Goal: Task Accomplishment & Management: Manage account settings

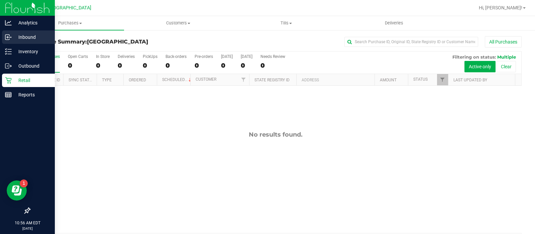
click at [17, 40] on p "Inbound" at bounding box center [32, 37] width 40 height 8
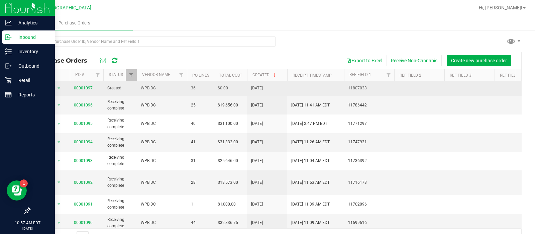
click at [77, 84] on td "00001097" at bounding box center [86, 88] width 33 height 15
click at [78, 87] on link "00001097" at bounding box center [83, 88] width 19 height 5
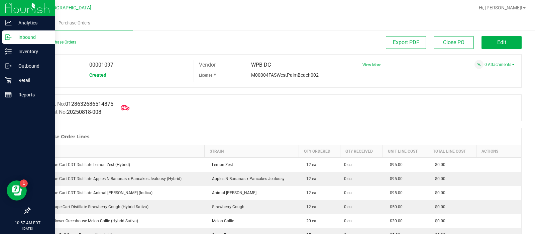
click at [128, 111] on icon at bounding box center [125, 107] width 9 height 9
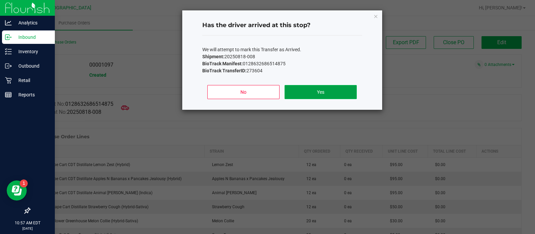
click at [334, 89] on button "Yes" at bounding box center [321, 92] width 72 height 14
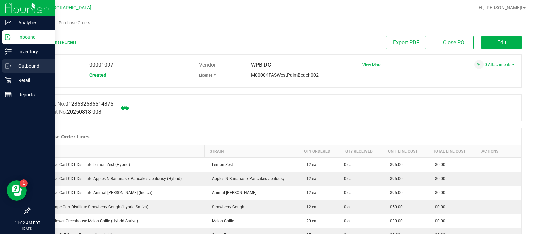
click at [17, 66] on p "Outbound" at bounding box center [32, 66] width 40 height 8
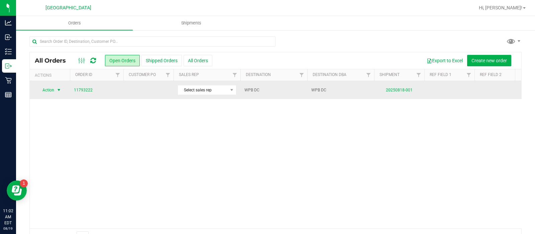
click at [52, 91] on span "Action" at bounding box center [45, 89] width 18 height 9
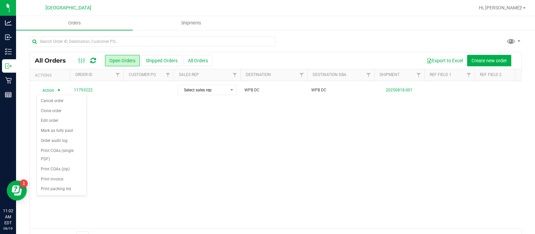
click at [150, 117] on div "Action Action Cancel order Clone order Edit order Mark as fully paid Order audi…" at bounding box center [276, 154] width 492 height 147
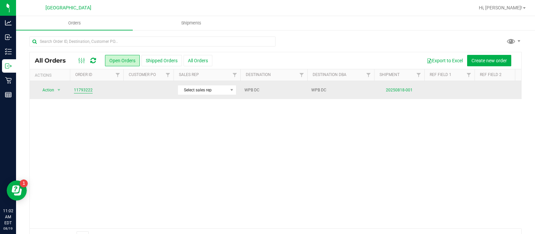
click at [90, 91] on link "11793222" at bounding box center [83, 90] width 19 height 6
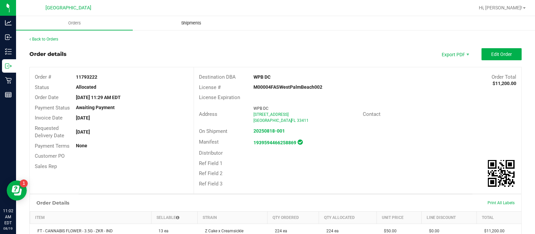
click at [178, 20] on span "Shipments" at bounding box center [191, 23] width 38 height 6
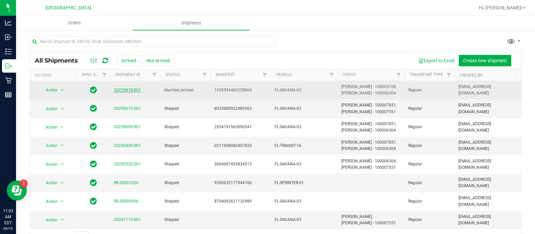
click at [125, 88] on link "20250818-001" at bounding box center [127, 90] width 27 height 5
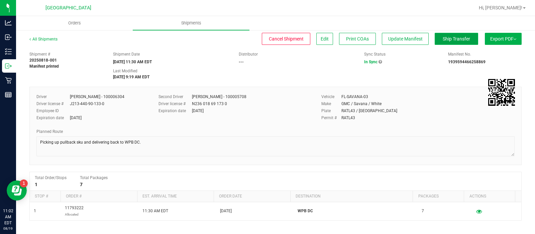
click at [461, 40] on span "Ship Transfer" at bounding box center [456, 38] width 27 height 5
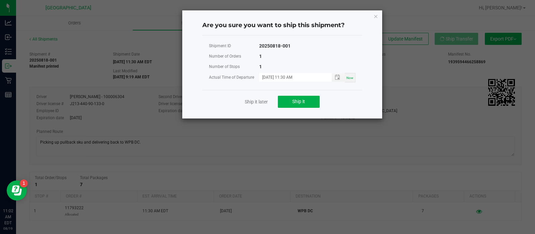
click at [348, 79] on span "Now" at bounding box center [350, 78] width 7 height 4
type input "[DATE] 11:02 AM"
click at [348, 79] on span "Now" at bounding box center [350, 78] width 7 height 4
click at [338, 79] on span "Toggle popup" at bounding box center [337, 77] width 5 height 5
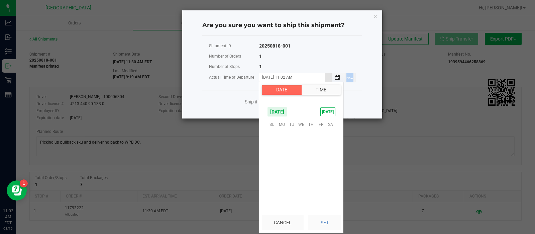
scroll to position [18, 0]
click at [328, 88] on button "Time" at bounding box center [320, 90] width 39 height 10
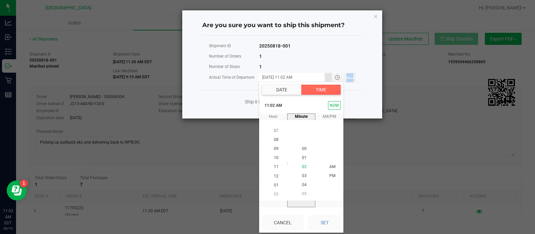
click at [302, 164] on span "02" at bounding box center [304, 166] width 5 height 5
click at [334, 107] on button "NOW" at bounding box center [334, 105] width 13 height 9
click at [344, 77] on span "Toggle popup" at bounding box center [338, 77] width 13 height 8
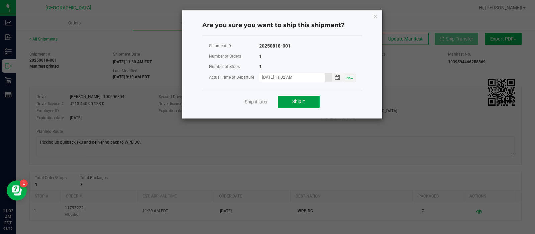
click at [308, 101] on button "Ship it" at bounding box center [299, 102] width 42 height 12
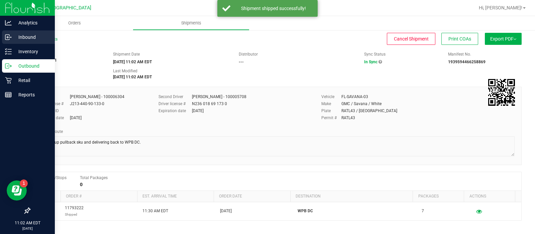
click at [11, 31] on div "Inbound" at bounding box center [28, 36] width 53 height 13
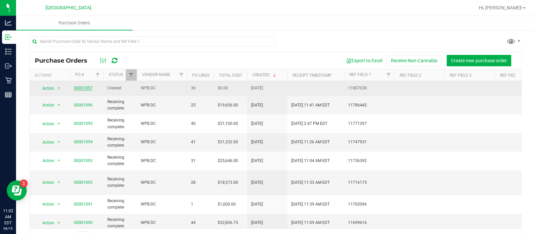
click at [80, 90] on link "00001097" at bounding box center [83, 88] width 19 height 5
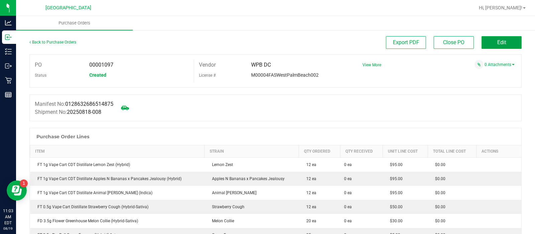
click at [497, 39] on span "Edit" at bounding box center [501, 42] width 9 height 6
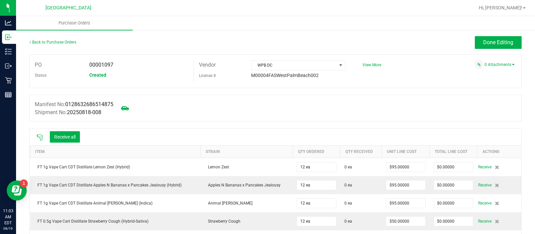
click at [42, 140] on icon at bounding box center [39, 137] width 7 height 7
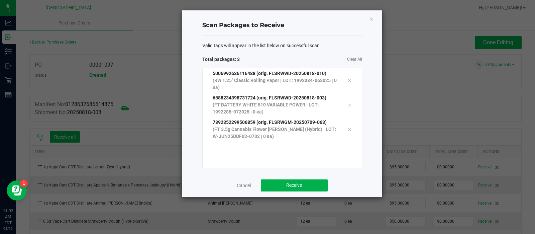
click at [6, 232] on ngb-modal-window "Scan Packages to Receive Valid tags will appear in the list below on successful…" at bounding box center [270, 117] width 540 height 234
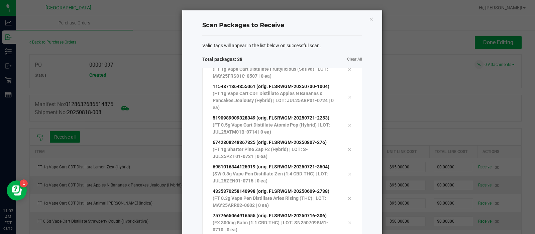
scroll to position [73, 0]
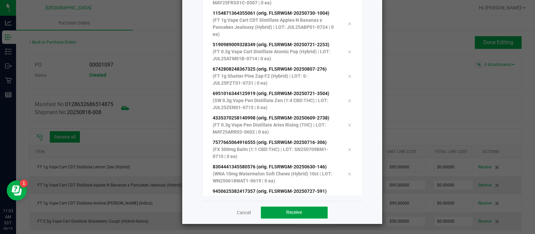
click at [305, 211] on button "Receive" at bounding box center [294, 212] width 67 height 12
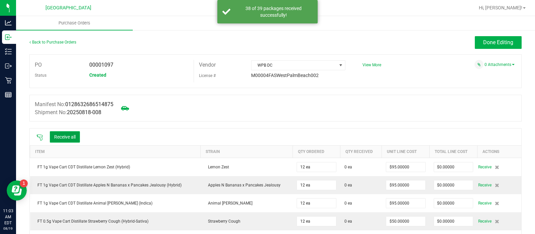
click at [72, 135] on button "Receive all" at bounding box center [65, 136] width 30 height 11
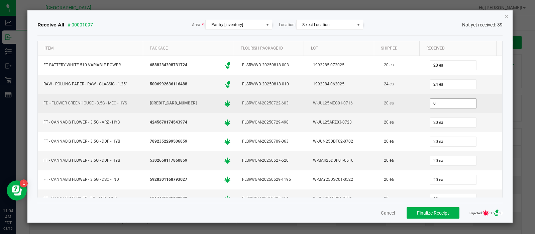
click at [450, 99] on input "0" at bounding box center [454, 103] width 46 height 9
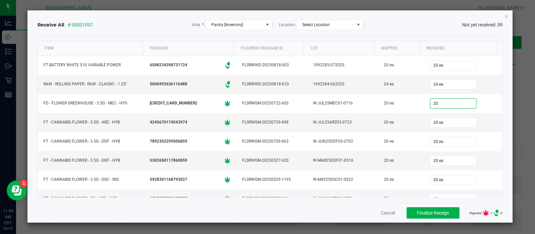
click at [344, 216] on div "Cancel Finalize Receipt Rejected: : 1 .st0{ } : 0" at bounding box center [270, 213] width 466 height 20
type input "20 ea"
click at [428, 216] on button "Finalize Receipt" at bounding box center [433, 212] width 53 height 11
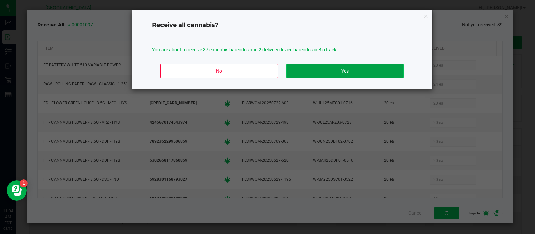
click at [343, 76] on button "Yes" at bounding box center [344, 71] width 117 height 14
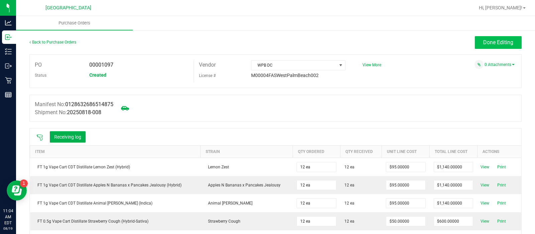
click at [502, 36] on button "Done Editing" at bounding box center [498, 42] width 47 height 13
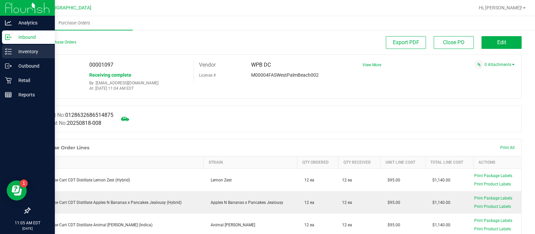
click at [28, 51] on p "Inventory" at bounding box center [32, 52] width 40 height 8
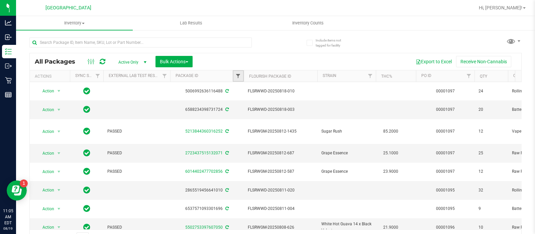
click at [239, 76] on span "Filter" at bounding box center [238, 75] width 5 height 5
click at [270, 58] on div "Export to Excel Receive Non-Cannabis" at bounding box center [357, 61] width 319 height 11
click at [470, 79] on span "Filter" at bounding box center [468, 75] width 5 height 5
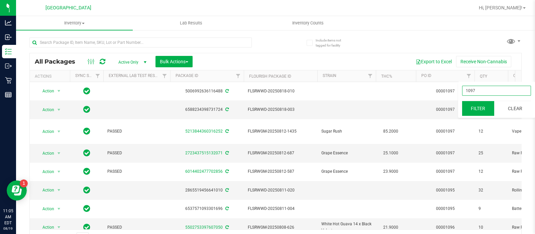
type input "1097"
click at [477, 105] on button "Filter" at bounding box center [478, 108] width 32 height 15
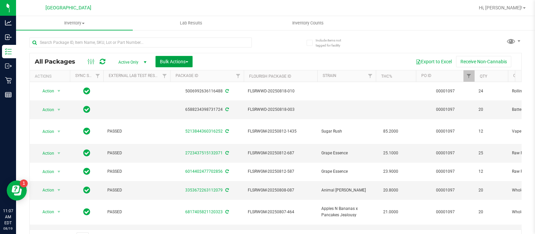
click at [181, 60] on span "Bulk Actions" at bounding box center [174, 61] width 28 height 5
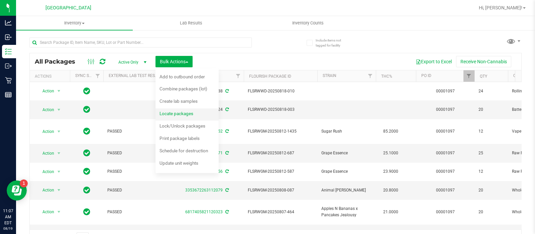
click at [193, 115] on span "Locate packages" at bounding box center [177, 113] width 34 height 5
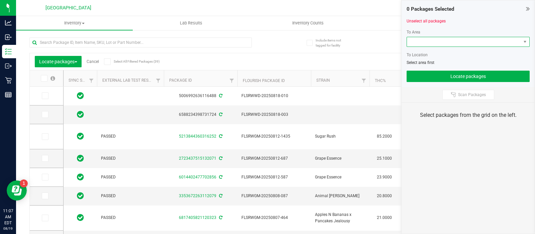
click at [443, 42] on span at bounding box center [464, 41] width 114 height 9
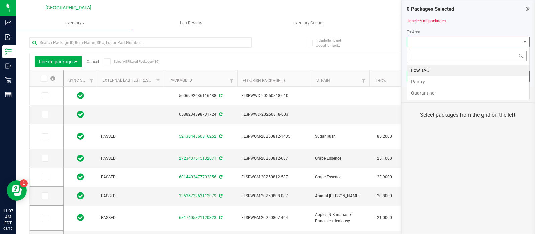
scroll to position [10, 123]
click at [452, 48] on span at bounding box center [468, 56] width 122 height 16
click at [185, 57] on div "Export to Excel Receive Non-Cannabis" at bounding box center [331, 61] width 369 height 11
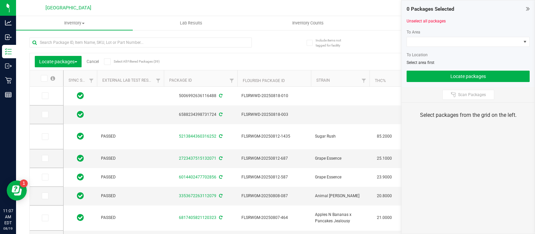
click at [528, 10] on icon at bounding box center [528, 8] width 4 height 7
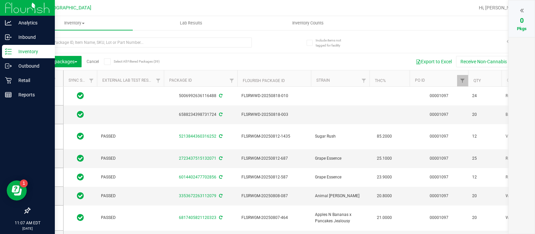
click at [8, 50] on icon at bounding box center [8, 51] width 7 height 7
click at [15, 49] on p "Inventory" at bounding box center [32, 52] width 40 height 8
click at [20, 63] on p "Outbound" at bounding box center [32, 66] width 40 height 8
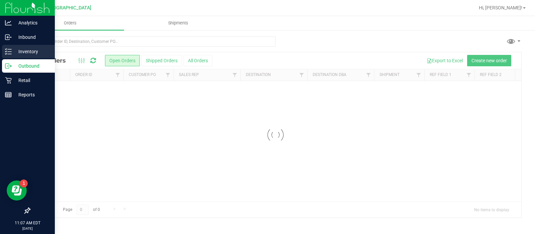
click at [25, 52] on p "Inventory" at bounding box center [32, 52] width 40 height 8
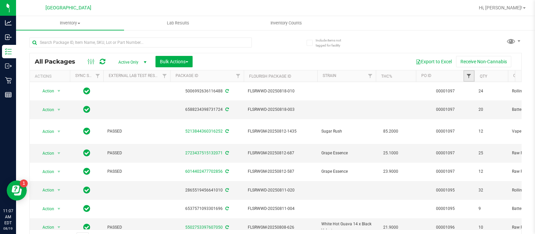
click at [468, 75] on span "Filter" at bounding box center [468, 75] width 5 height 5
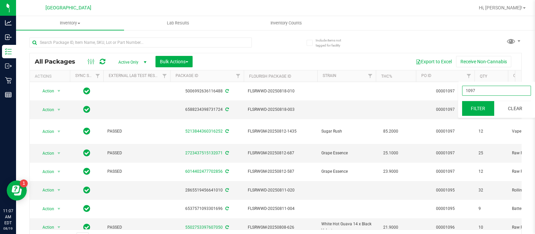
type input "1097"
click at [481, 112] on button "Filter" at bounding box center [478, 108] width 32 height 15
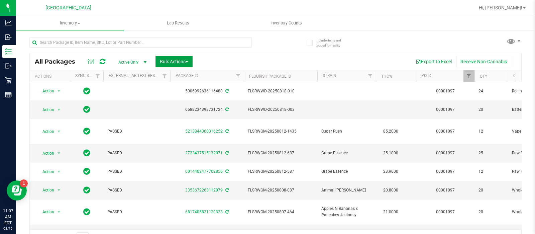
click at [187, 60] on span "Bulk Actions" at bounding box center [174, 61] width 28 height 5
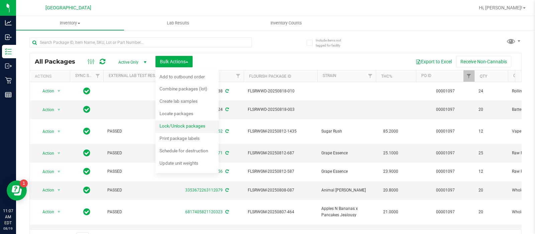
click at [187, 128] on span "Lock/Unlock packages" at bounding box center [183, 125] width 46 height 5
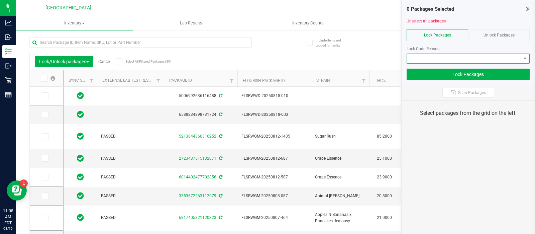
click at [443, 61] on span at bounding box center [464, 58] width 114 height 9
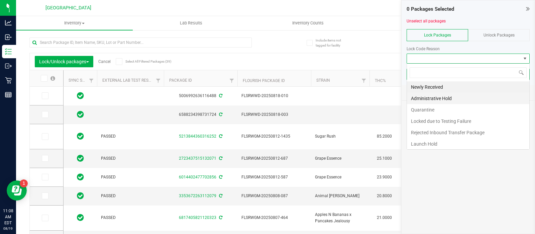
scroll to position [10, 123]
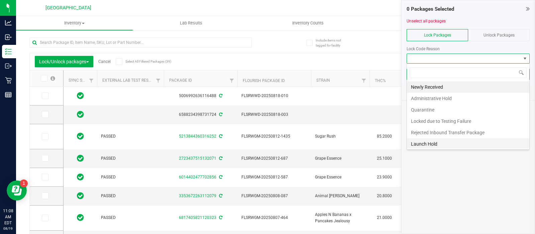
click at [430, 141] on li "Launch Hold" at bounding box center [468, 143] width 122 height 11
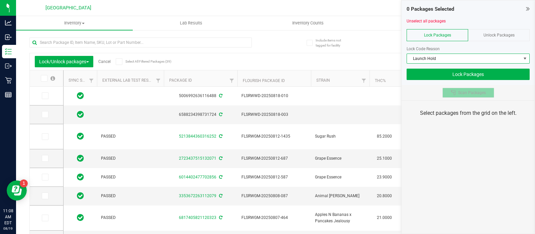
click at [486, 88] on button "Scan Packages" at bounding box center [469, 93] width 52 height 10
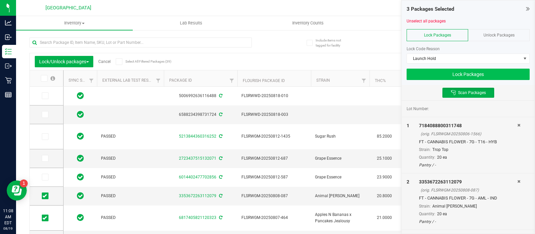
click at [505, 73] on button "Lock Packages" at bounding box center [468, 74] width 123 height 11
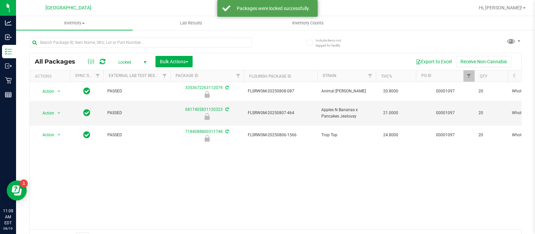
click at [129, 62] on span "Locked" at bounding box center [131, 62] width 37 height 9
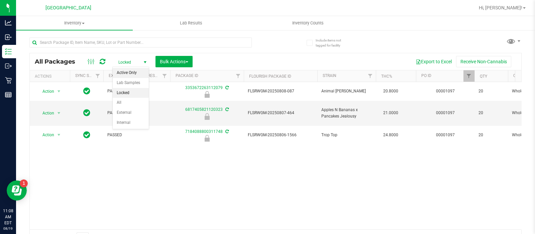
click at [134, 72] on li "Active Only" at bounding box center [131, 73] width 36 height 10
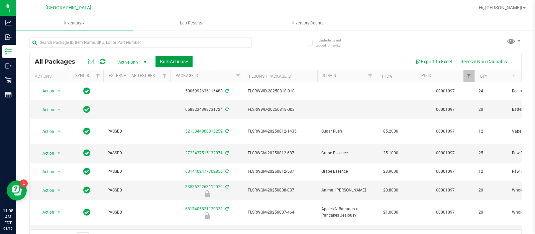
click at [184, 62] on span "Bulk Actions" at bounding box center [174, 61] width 28 height 5
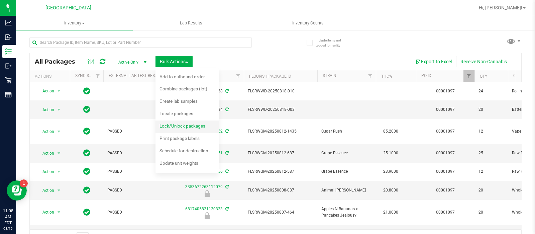
click at [194, 126] on span "Lock/Unlock packages" at bounding box center [183, 125] width 46 height 5
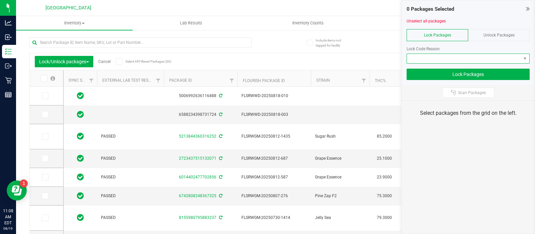
click at [445, 61] on span at bounding box center [464, 58] width 114 height 9
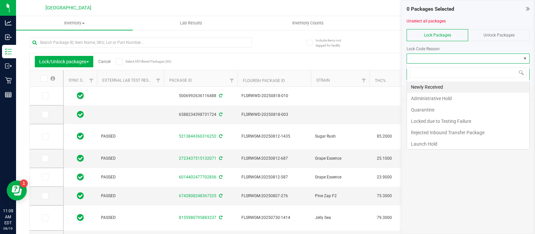
scroll to position [10, 123]
click at [440, 88] on li "Newly Received" at bounding box center [468, 86] width 122 height 11
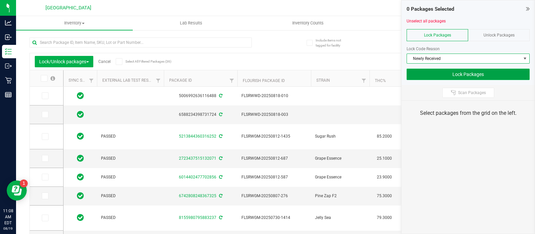
click at [467, 77] on button "Lock Packages" at bounding box center [468, 74] width 123 height 11
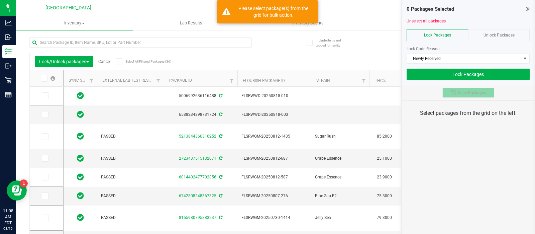
click at [469, 96] on button "Scan Packages" at bounding box center [469, 93] width 52 height 10
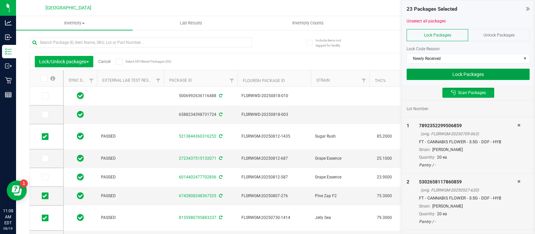
click at [500, 74] on button "Lock Packages" at bounding box center [468, 74] width 123 height 11
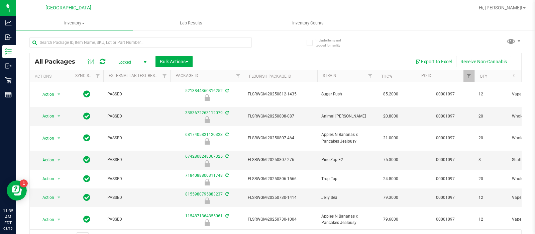
click at [135, 37] on div at bounding box center [152, 41] width 246 height 21
click at [135, 42] on input "text" at bounding box center [140, 42] width 222 height 10
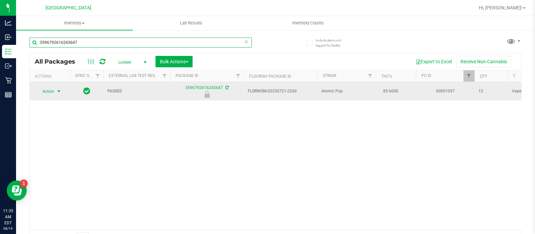
type input "3596792616243647"
click at [59, 90] on span "select" at bounding box center [58, 91] width 5 height 5
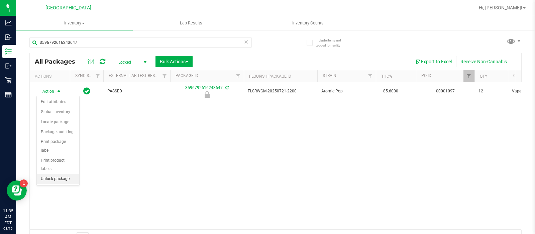
click at [70, 174] on li "Unlock package" at bounding box center [58, 179] width 42 height 10
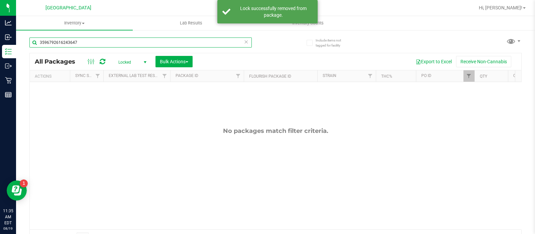
click at [94, 40] on input "3596792616243647" at bounding box center [140, 42] width 222 height 10
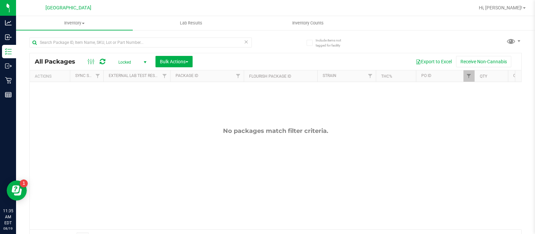
click at [126, 62] on div "Inventory All packages All inventory Waste log Create inventory Lab Results Inv…" at bounding box center [275, 125] width 519 height 218
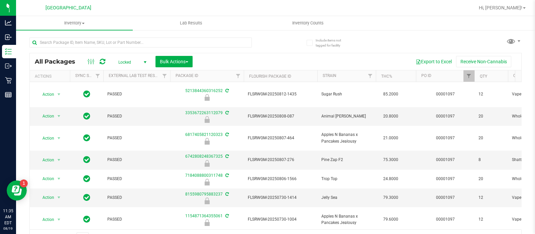
click at [125, 66] on span "Locked" at bounding box center [131, 62] width 37 height 9
click at [125, 71] on li "Active Only" at bounding box center [131, 73] width 36 height 10
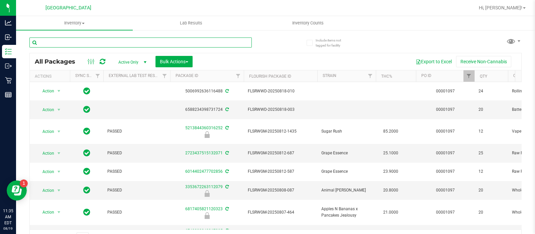
click at [109, 44] on input "text" at bounding box center [140, 42] width 222 height 10
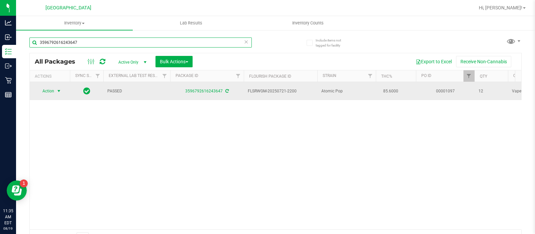
type input "3596792616243647"
click at [54, 89] on span "Action" at bounding box center [45, 90] width 18 height 9
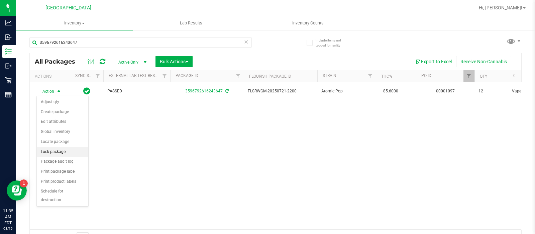
click at [64, 150] on li "Lock package" at bounding box center [63, 152] width 52 height 10
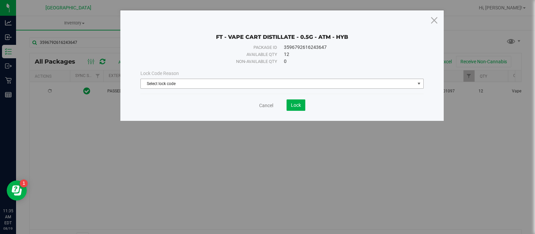
click at [172, 82] on span "Select lock code" at bounding box center [278, 83] width 274 height 9
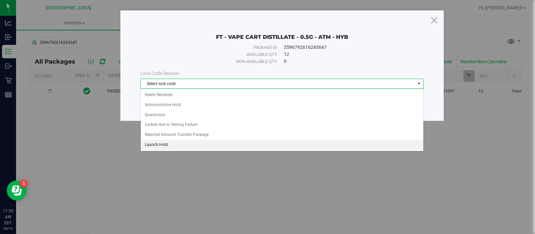
click at [160, 143] on li "Launch Hold" at bounding box center [282, 145] width 283 height 10
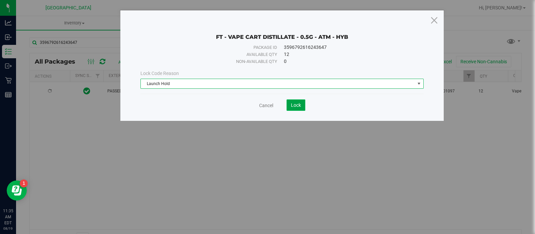
click at [299, 103] on span "Lock" at bounding box center [296, 104] width 10 height 5
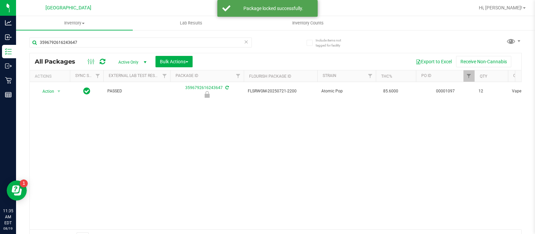
click at [244, 41] on icon at bounding box center [246, 41] width 5 height 8
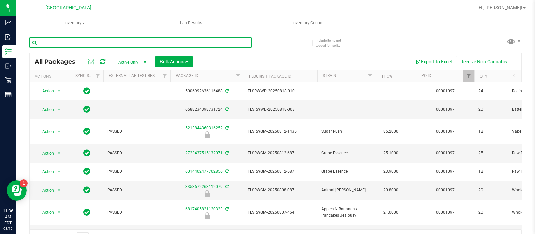
drag, startPoint x: 243, startPoint y: 41, endPoint x: 248, endPoint y: 61, distance: 20.7
click at [248, 61] on div "All Packages Active Only Active Only Lab Samples Locked All External Internal B…" at bounding box center [275, 138] width 492 height 214
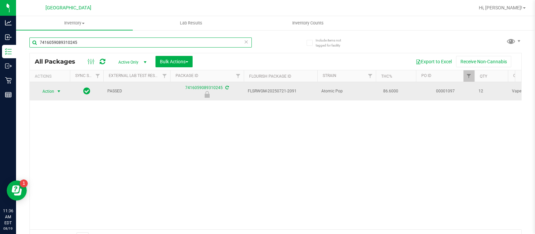
type input "7416059089310245"
click at [51, 87] on span "Action" at bounding box center [45, 91] width 18 height 9
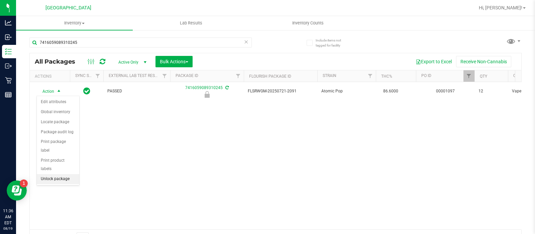
click at [57, 174] on li "Unlock package" at bounding box center [58, 179] width 42 height 10
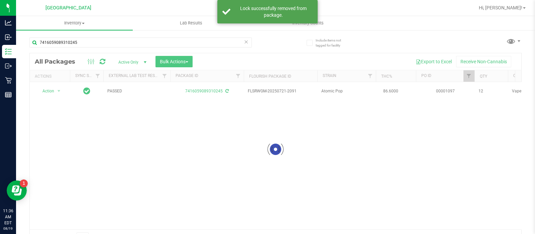
click at [52, 91] on div at bounding box center [276, 149] width 492 height 192
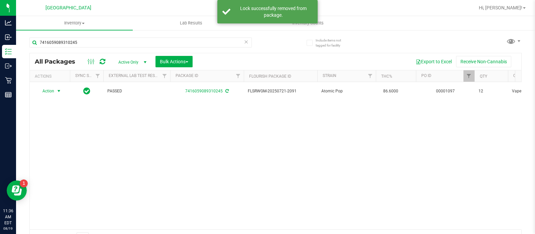
click at [52, 91] on span "Action" at bounding box center [45, 90] width 18 height 9
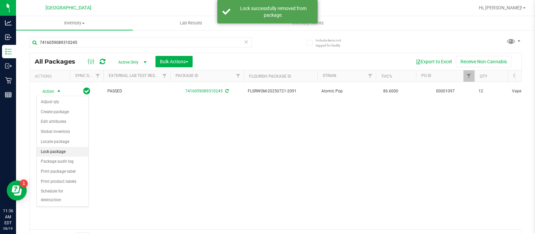
click at [62, 150] on li "Lock package" at bounding box center [63, 152] width 52 height 10
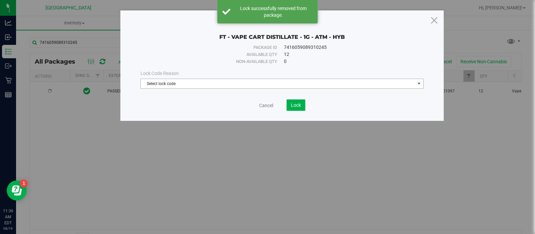
click at [190, 88] on span "Select lock code" at bounding box center [278, 83] width 274 height 9
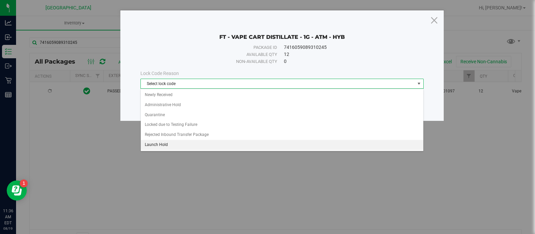
click at [164, 145] on li "Launch Hold" at bounding box center [282, 145] width 283 height 10
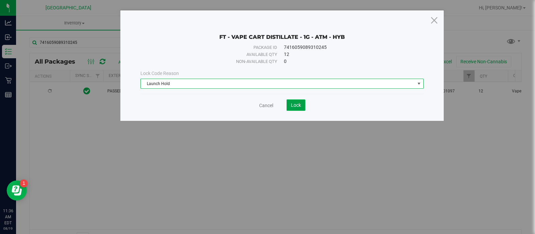
click at [295, 106] on span "Lock" at bounding box center [296, 104] width 10 height 5
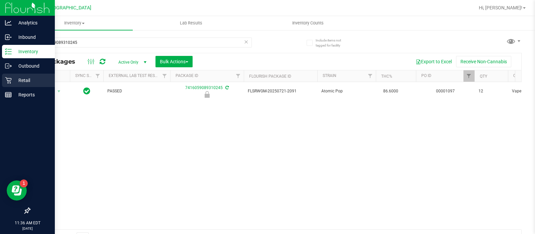
click at [27, 83] on p "Retail" at bounding box center [32, 80] width 40 height 8
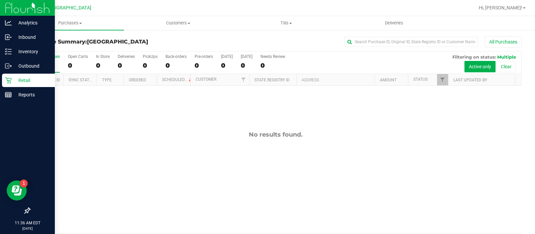
click at [27, 83] on p "Retail" at bounding box center [32, 80] width 40 height 8
click at [18, 74] on div "Retail" at bounding box center [28, 80] width 53 height 13
click at [17, 77] on p "Retail" at bounding box center [32, 80] width 40 height 8
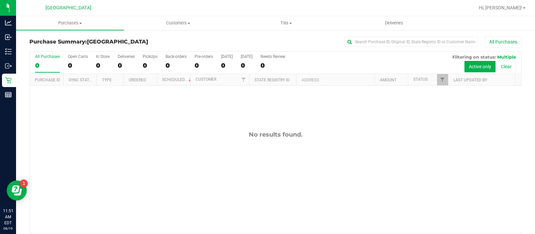
click at [91, 99] on div "No results found." at bounding box center [276, 182] width 492 height 192
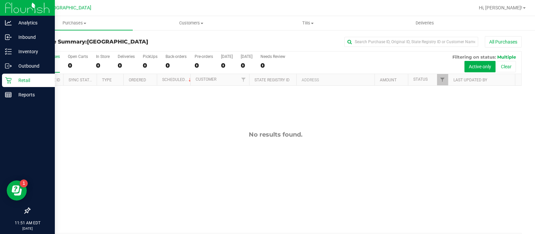
click at [12, 79] on p "Retail" at bounding box center [32, 80] width 40 height 8
